Goal: Task Accomplishment & Management: Use online tool/utility

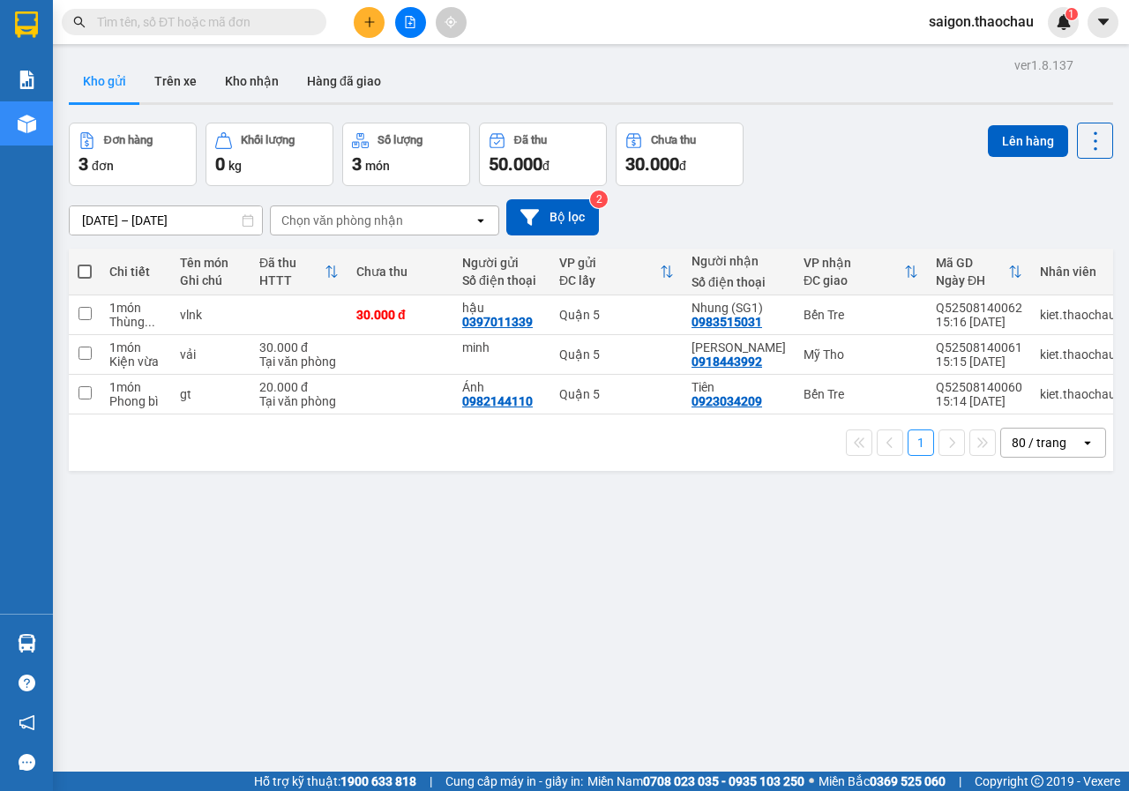
click at [81, 271] on span at bounding box center [85, 272] width 14 height 14
click at [85, 263] on input "checkbox" at bounding box center [85, 263] width 0 height 0
checkbox input "true"
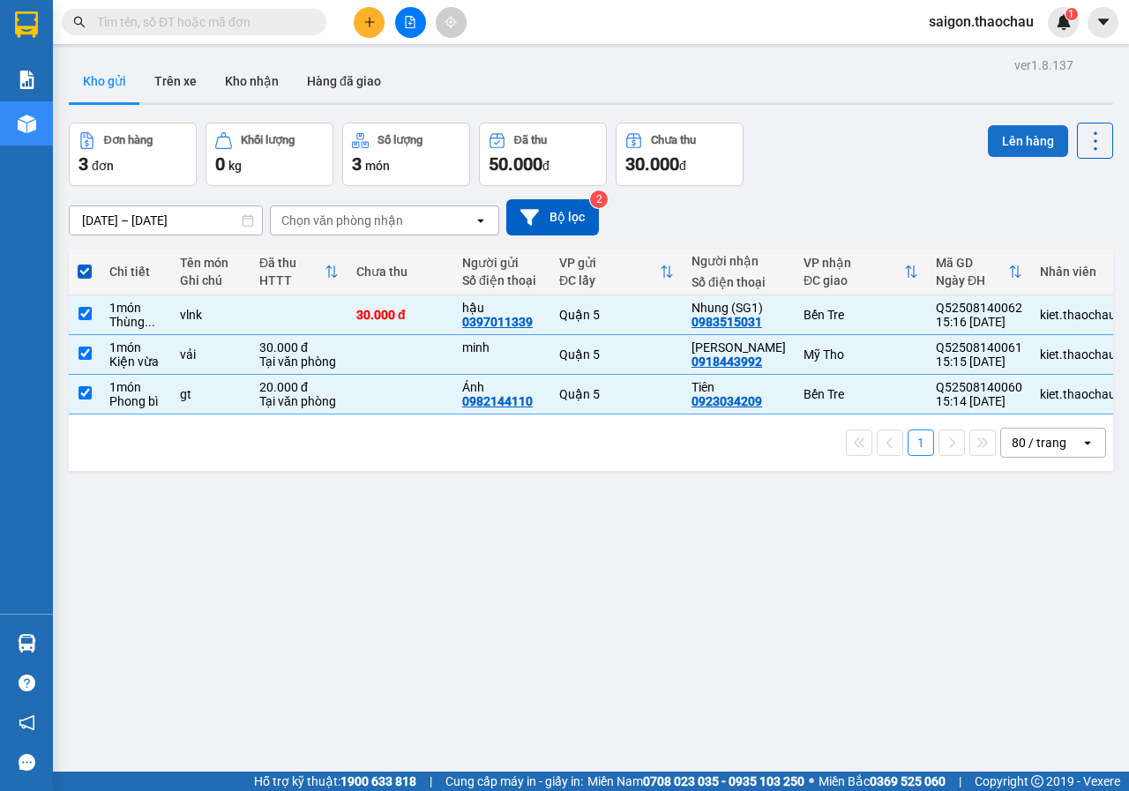
click at [1014, 138] on button "Lên hàng" at bounding box center [1028, 141] width 80 height 32
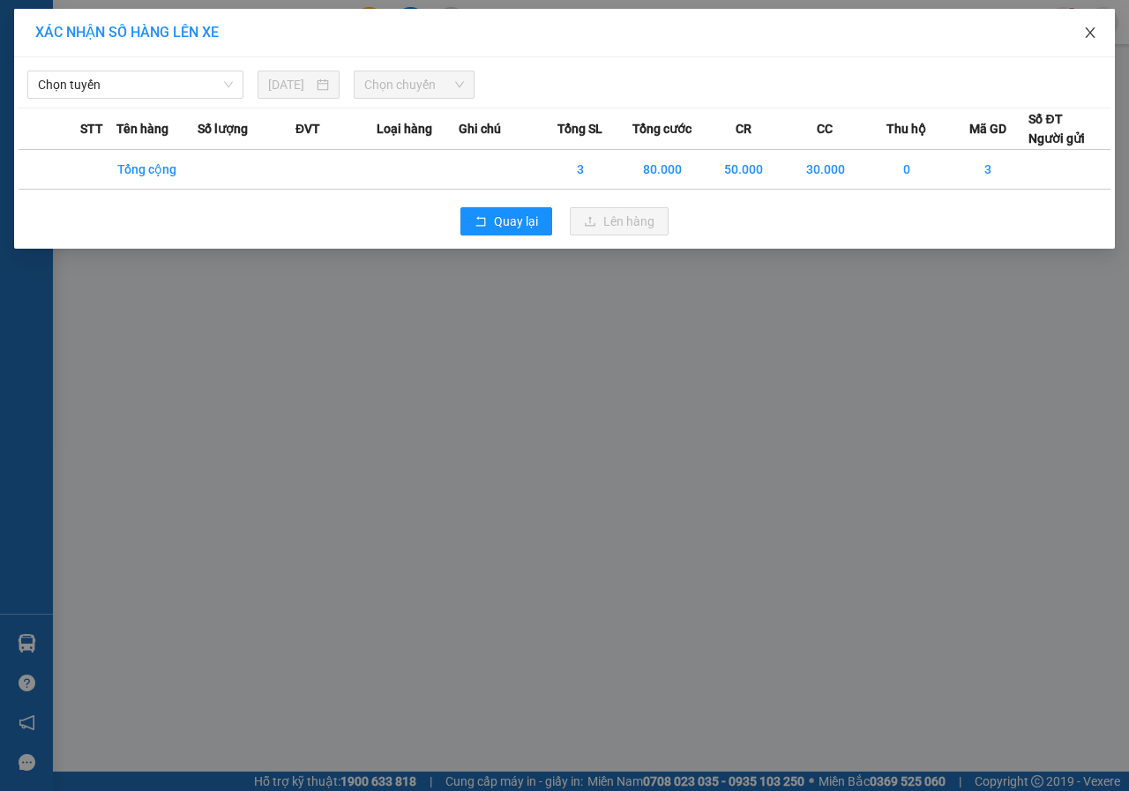
click at [1095, 36] on icon "close" at bounding box center [1090, 33] width 14 height 14
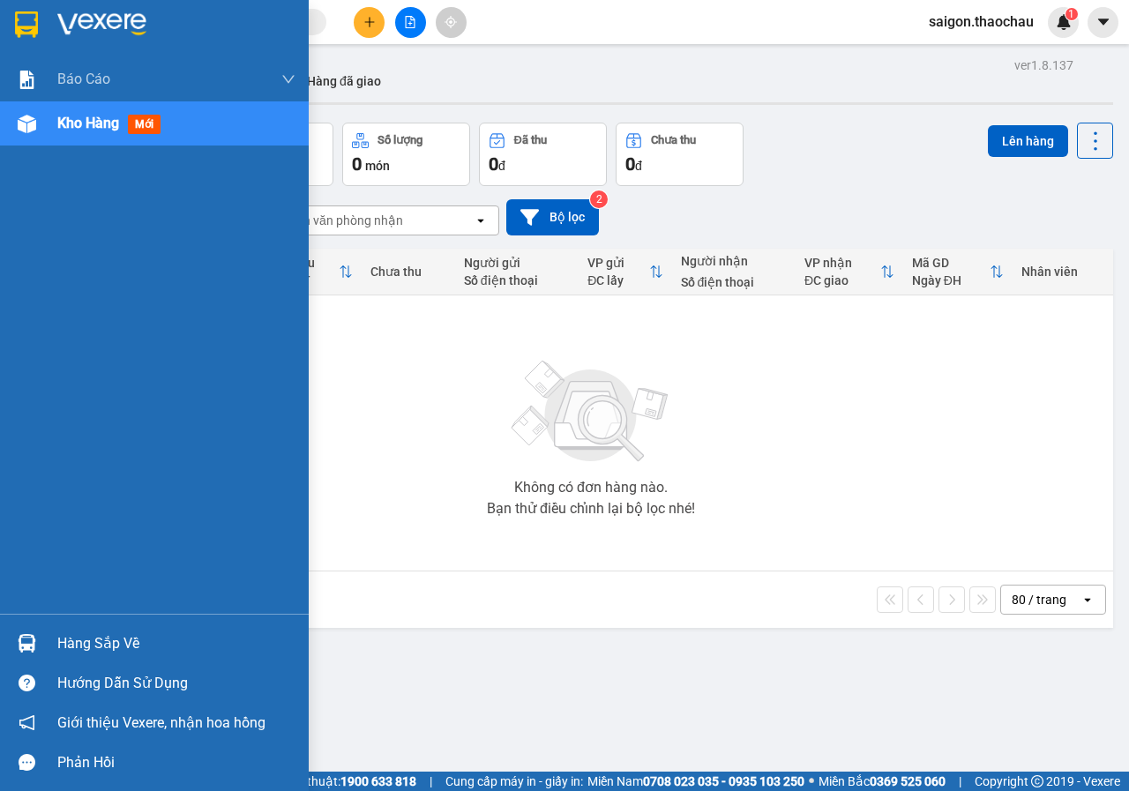
click at [23, 646] on img at bounding box center [27, 643] width 19 height 19
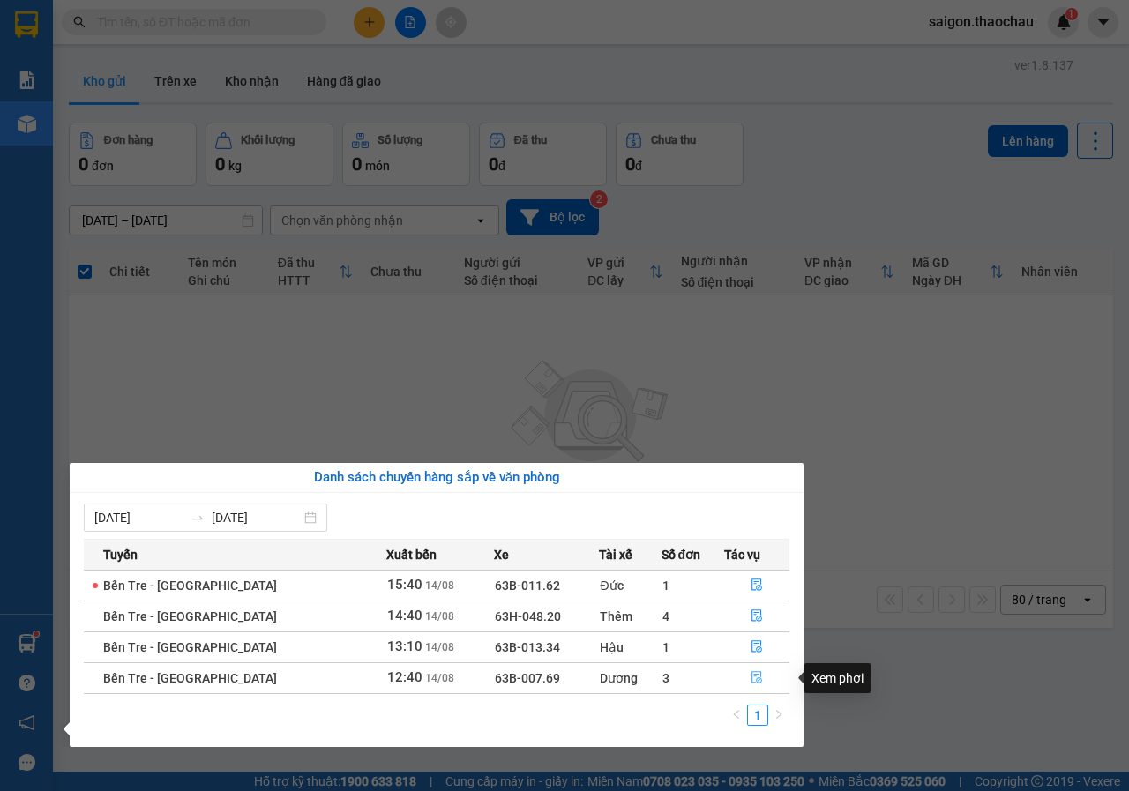
click at [751, 684] on icon "file-done" at bounding box center [757, 677] width 12 height 12
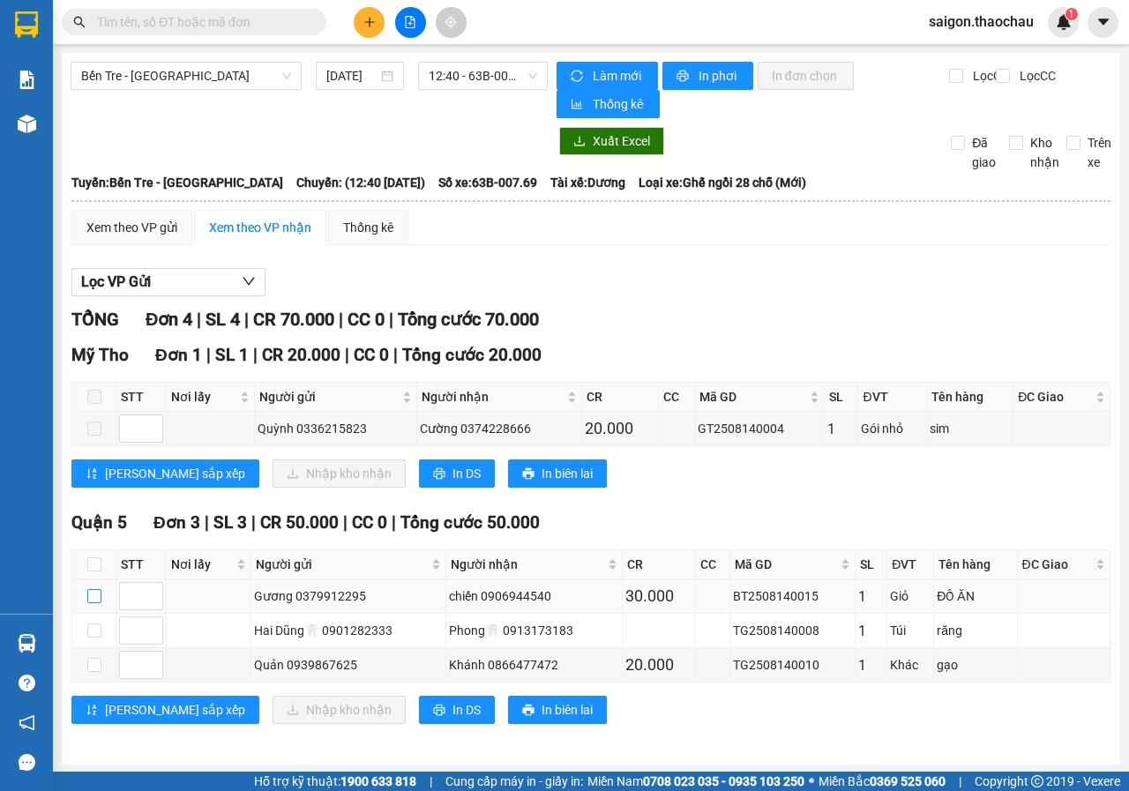
click at [96, 602] on input "checkbox" at bounding box center [94, 596] width 14 height 14
checkbox input "true"
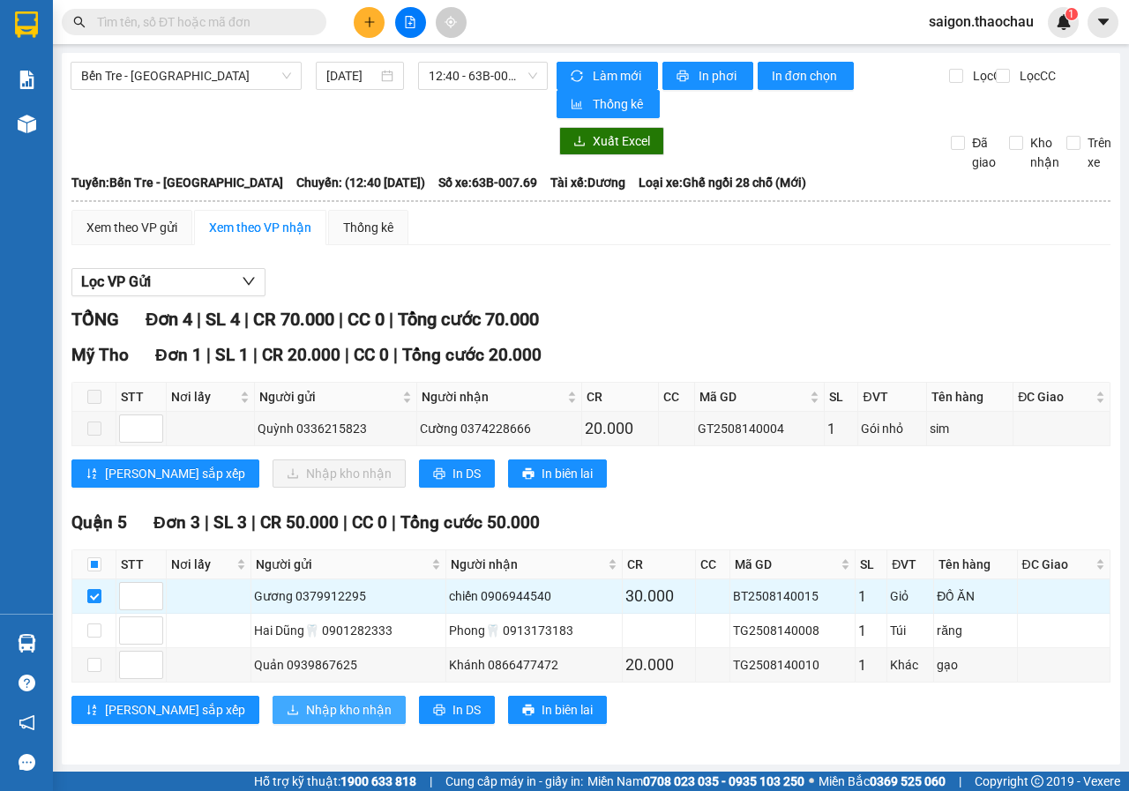
click at [306, 715] on span "Nhập kho nhận" at bounding box center [349, 709] width 86 height 19
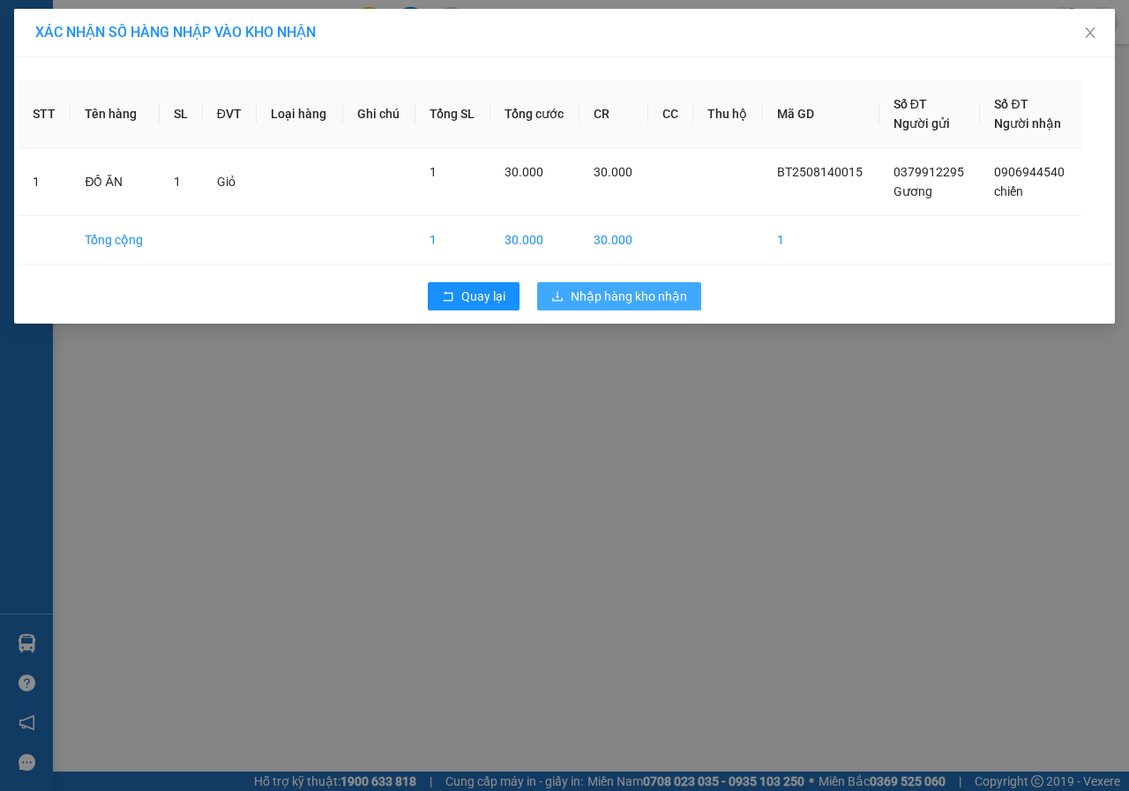
click at [670, 308] on button "Nhập hàng kho nhận" at bounding box center [619, 296] width 164 height 28
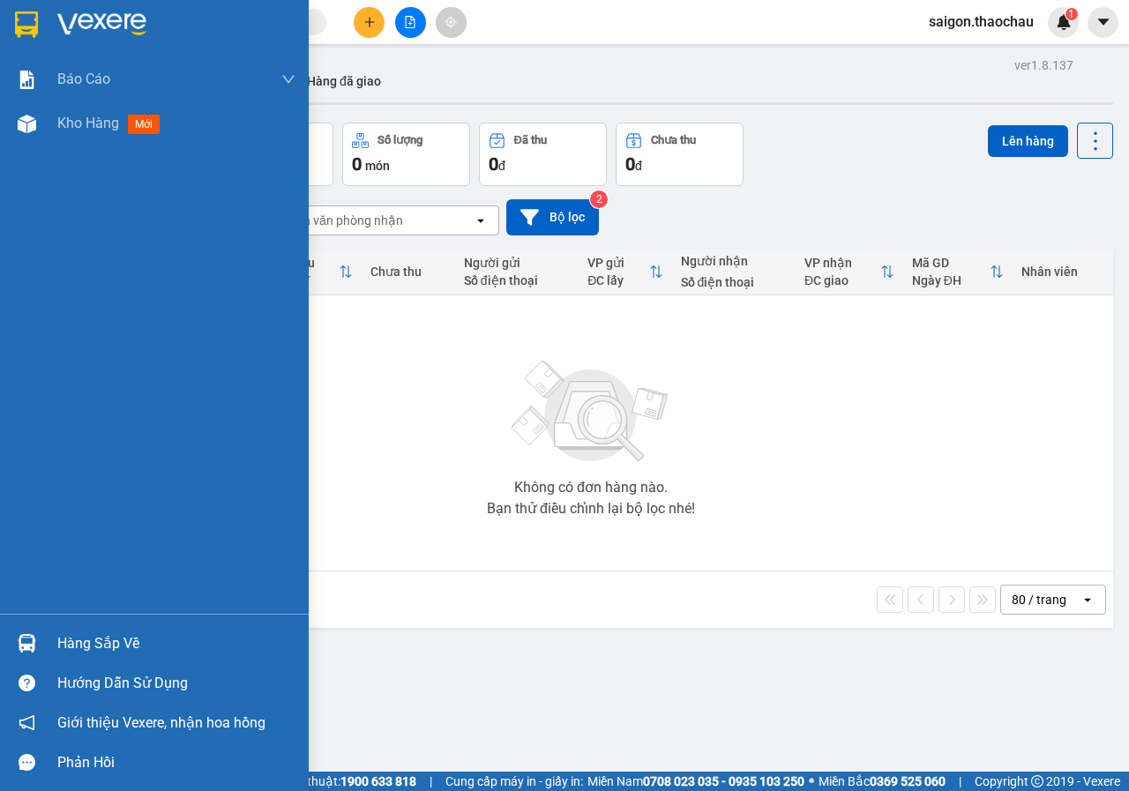
click at [29, 643] on img at bounding box center [27, 643] width 19 height 19
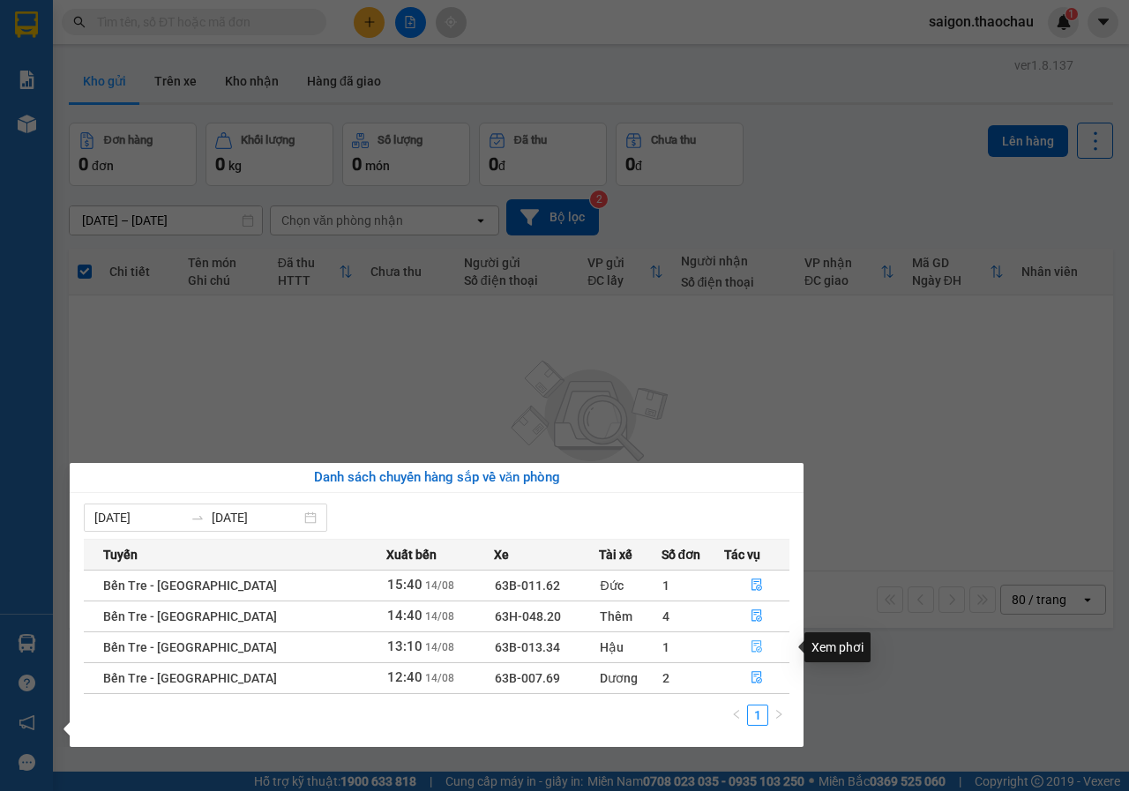
click at [751, 651] on icon "file-done" at bounding box center [757, 646] width 12 height 12
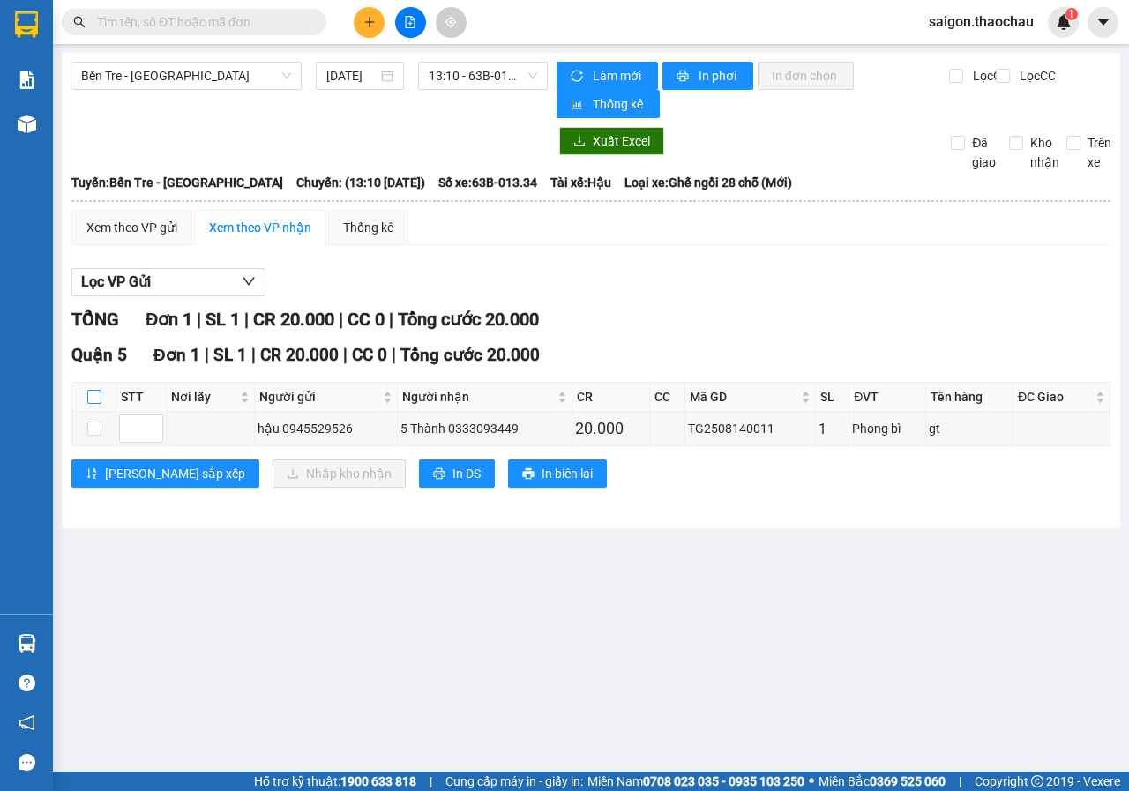
click at [88, 403] on input "checkbox" at bounding box center [94, 397] width 14 height 14
checkbox input "true"
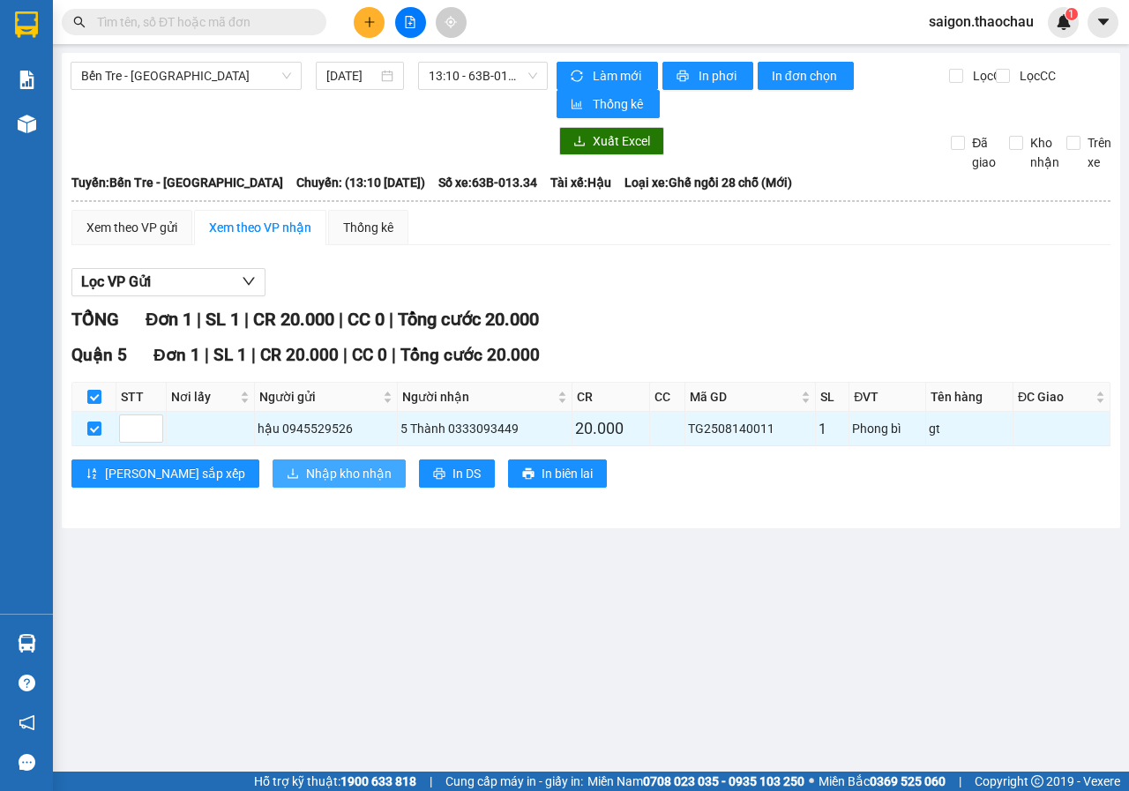
click at [306, 477] on span "Nhập kho nhận" at bounding box center [349, 473] width 86 height 19
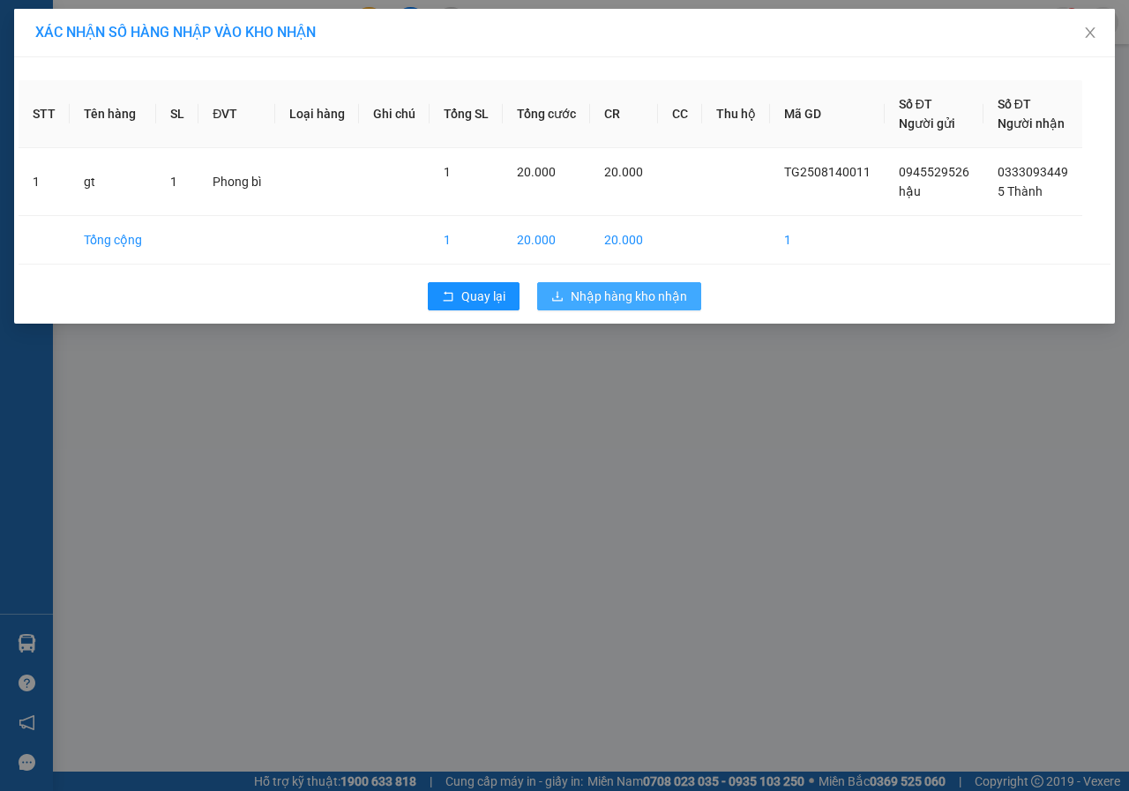
click at [632, 301] on span "Nhập hàng kho nhận" at bounding box center [629, 296] width 116 height 19
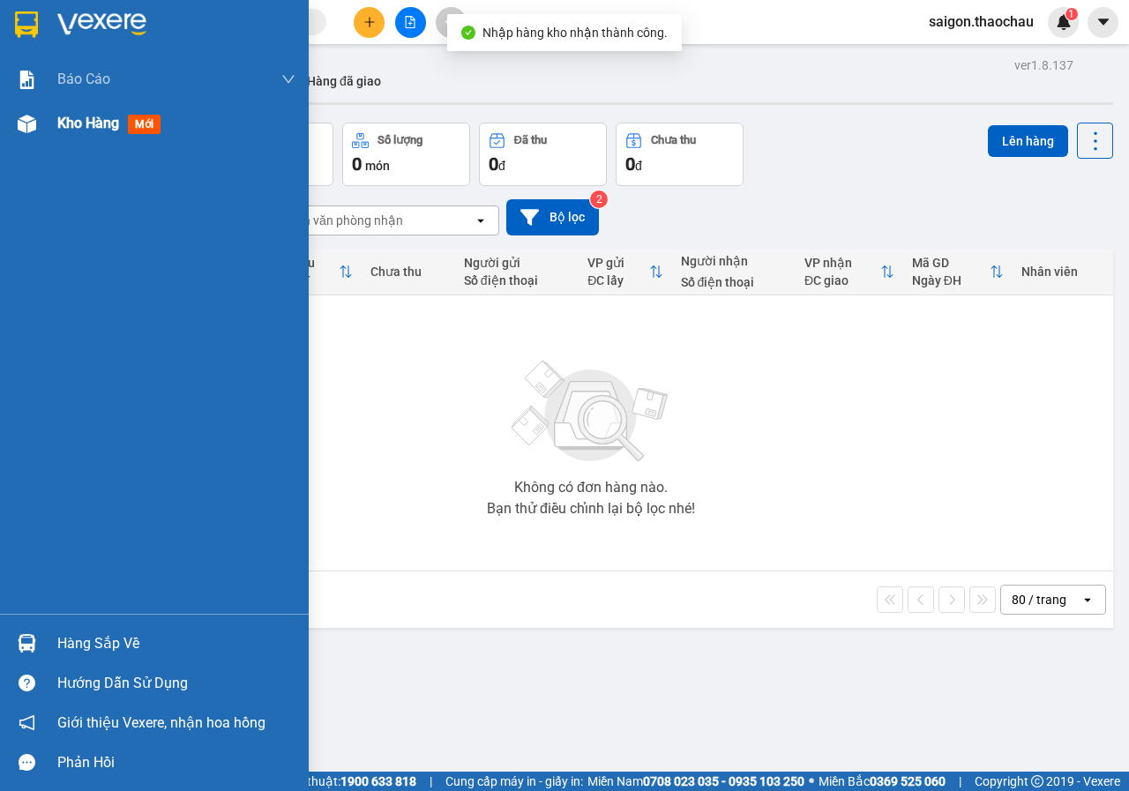
click at [99, 131] on span "Kho hàng" at bounding box center [88, 123] width 62 height 17
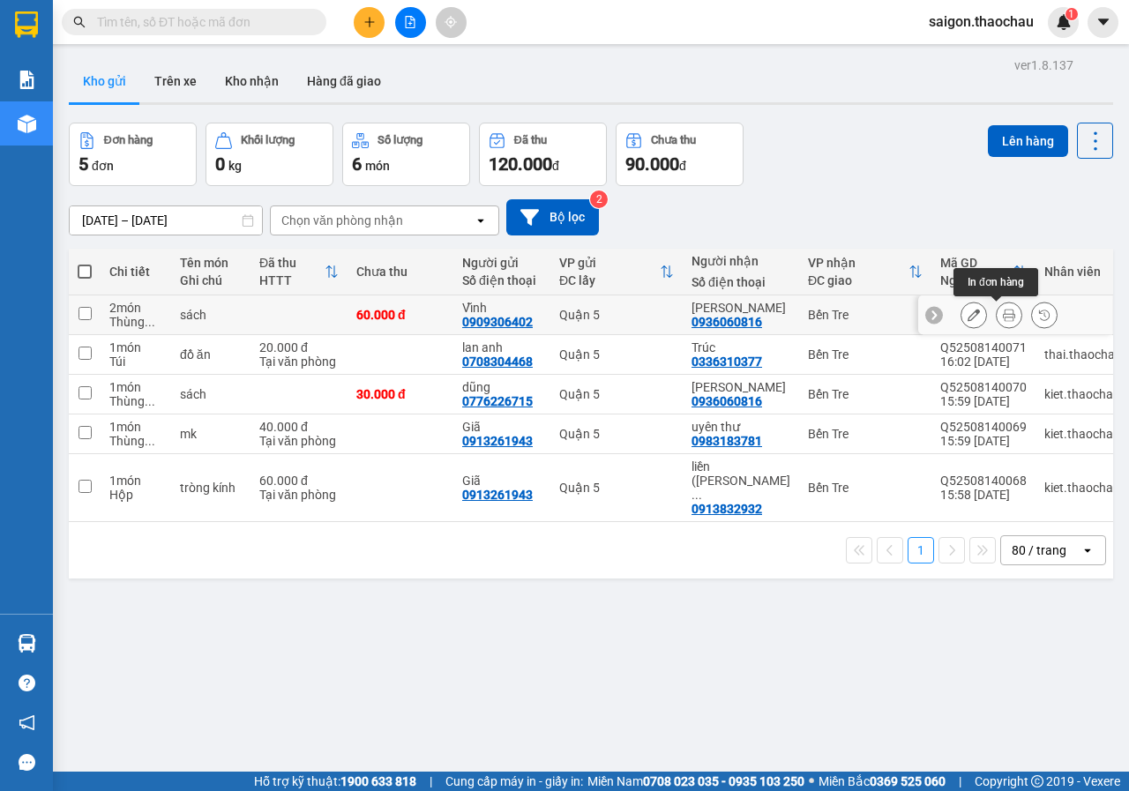
click at [1002, 315] on button at bounding box center [1009, 315] width 25 height 31
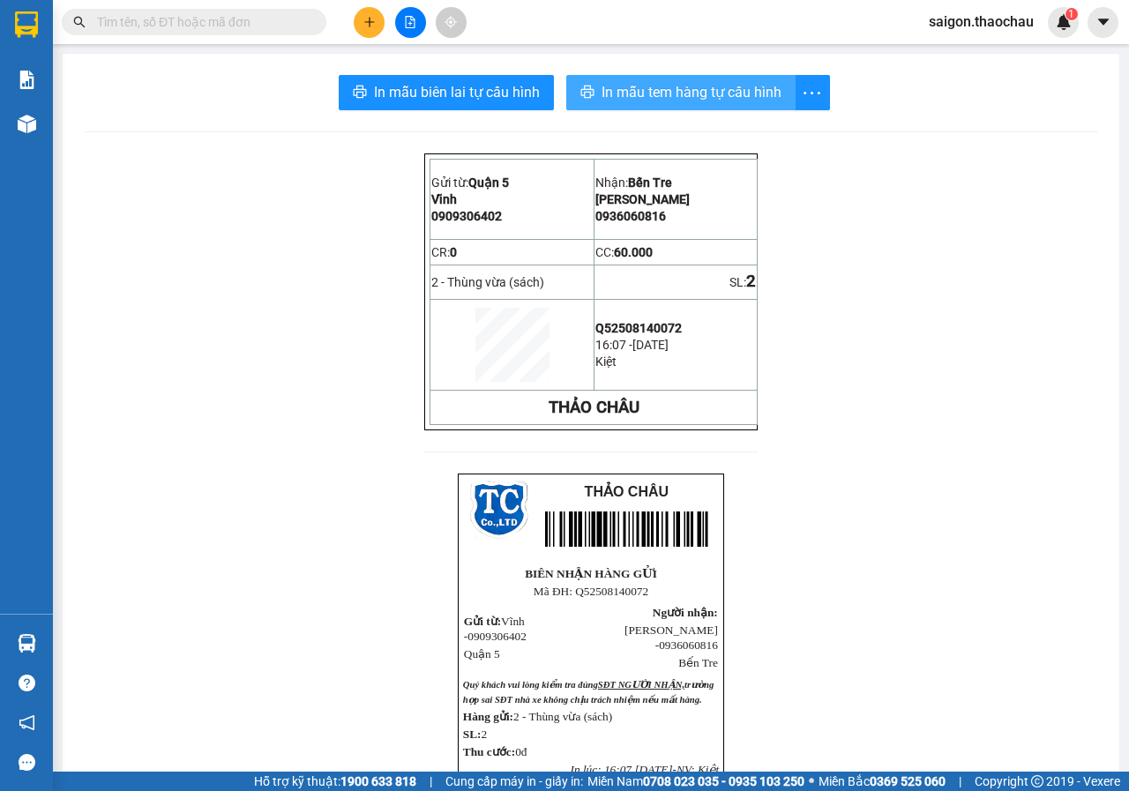
click at [620, 98] on span "In mẫu tem hàng tự cấu hình" at bounding box center [692, 92] width 180 height 22
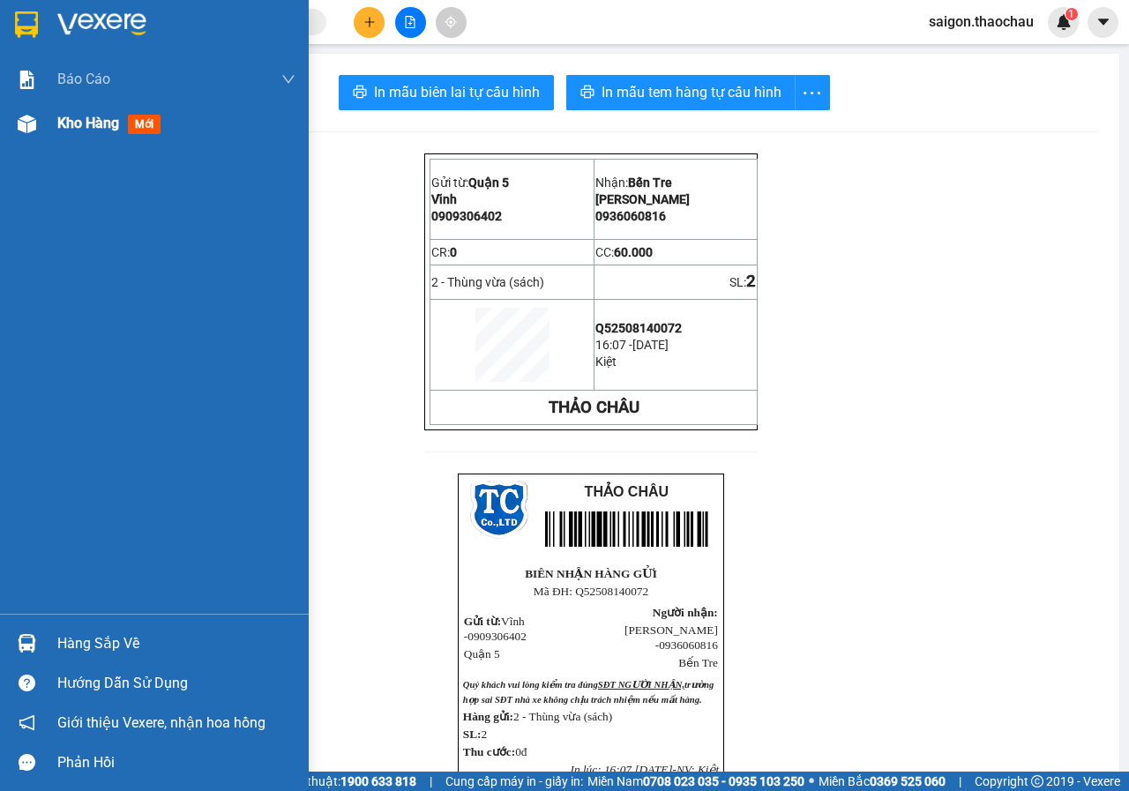
click at [69, 122] on span "Kho hàng" at bounding box center [88, 123] width 62 height 17
